Goal: Find contact information: Find contact information

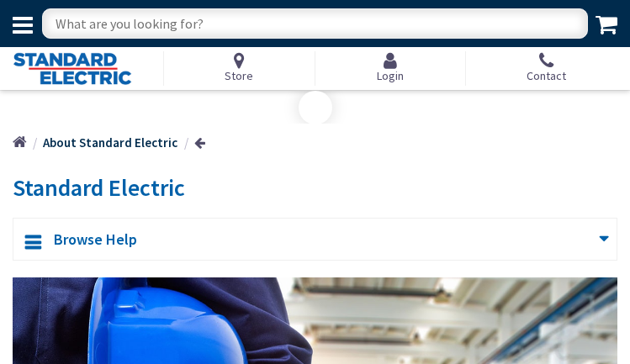
type input "[PERSON_NAME][GEOGRAPHIC_DATA], [STREET_ADDRESS][US_STATE]"
